Goal: Check status: Check status

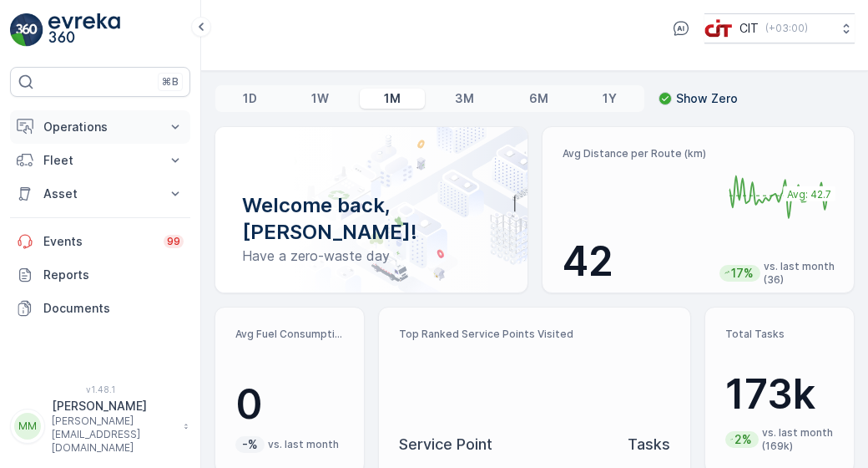
click at [102, 129] on p "Operations" at bounding box center [100, 127] width 114 height 17
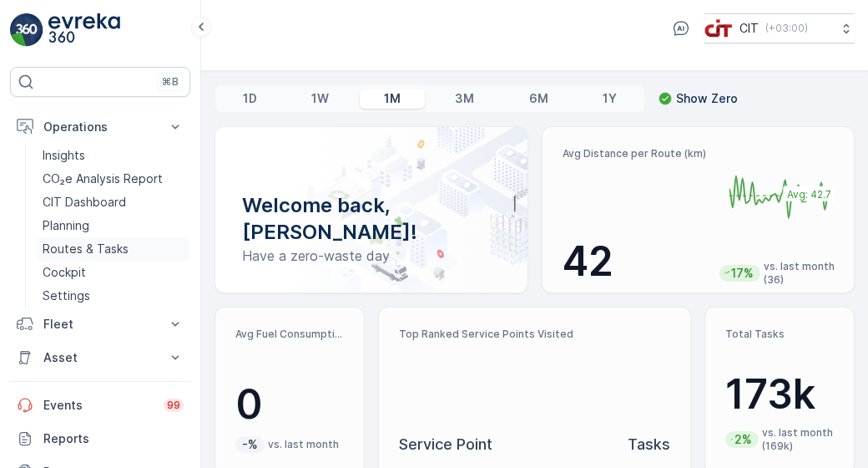
click at [102, 249] on p "Routes & Tasks" at bounding box center [86, 248] width 86 height 17
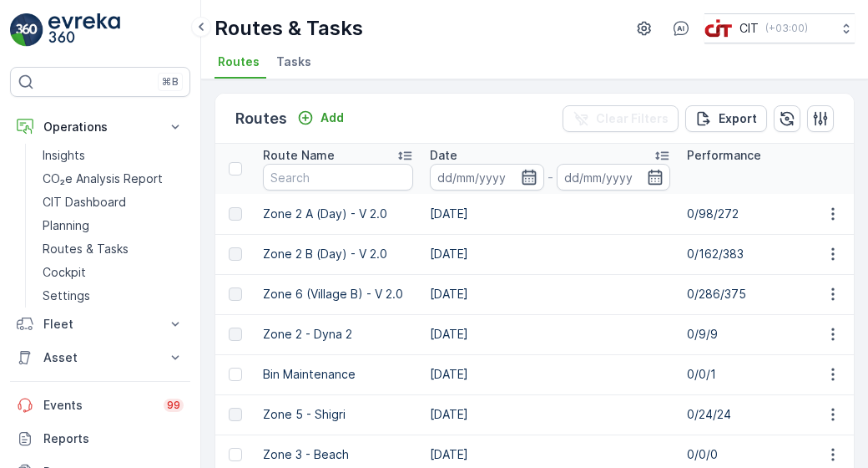
click at [534, 178] on icon "button" at bounding box center [529, 177] width 14 height 15
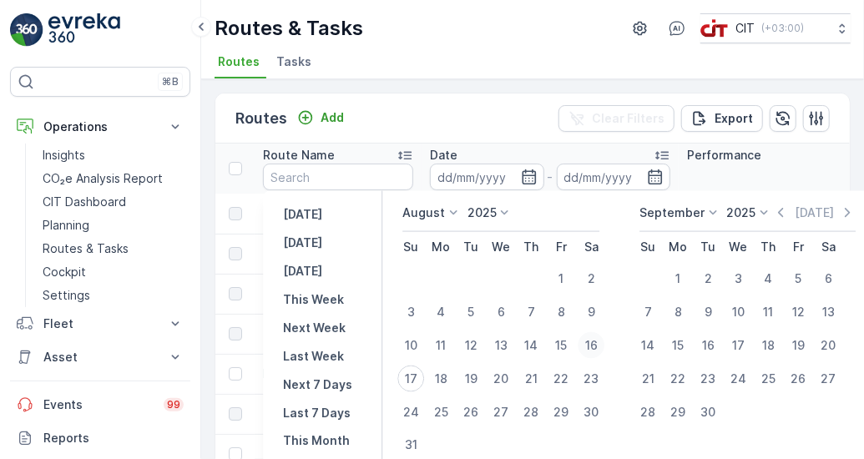
click at [596, 338] on div "16" at bounding box center [591, 345] width 27 height 27
type input "[DATE]"
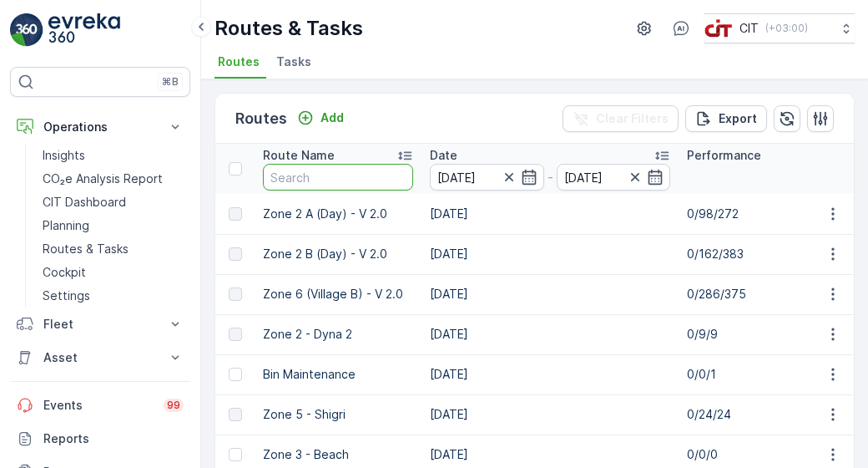
click at [349, 173] on input "text" at bounding box center [338, 177] width 150 height 27
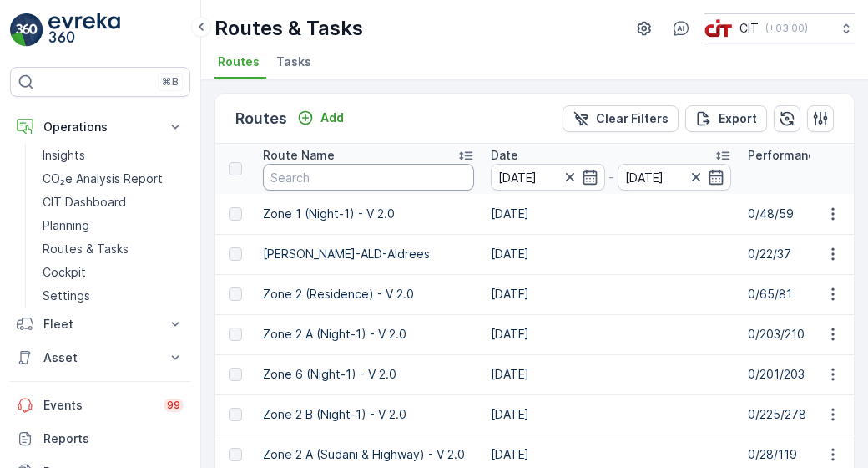
click at [349, 173] on input "text" at bounding box center [368, 177] width 211 height 27
type input "zone 3"
